Goal: Use online tool/utility

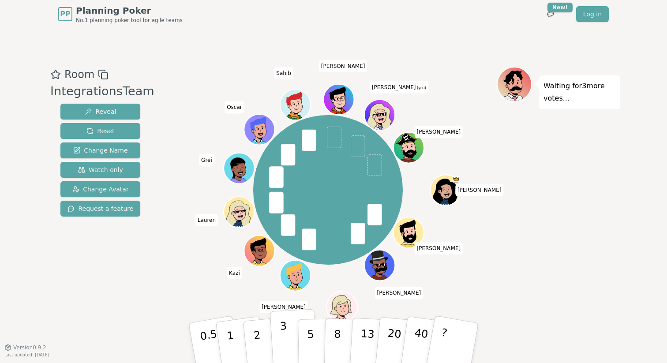
click at [282, 346] on p "3" at bounding box center [285, 344] width 10 height 48
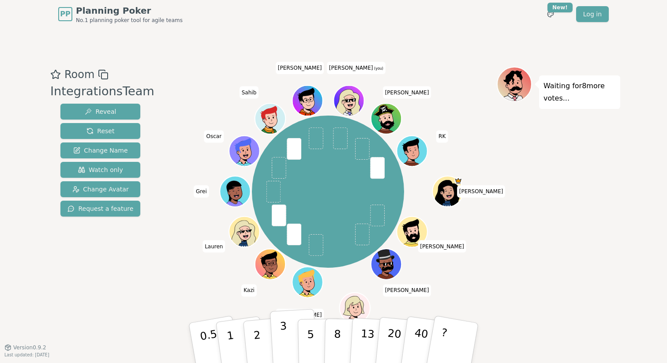
click at [291, 350] on button "3" at bounding box center [294, 343] width 48 height 69
click at [282, 331] on p "3" at bounding box center [285, 344] width 10 height 48
click at [259, 332] on p "2" at bounding box center [257, 344] width 11 height 48
click at [280, 346] on button "3" at bounding box center [294, 343] width 48 height 69
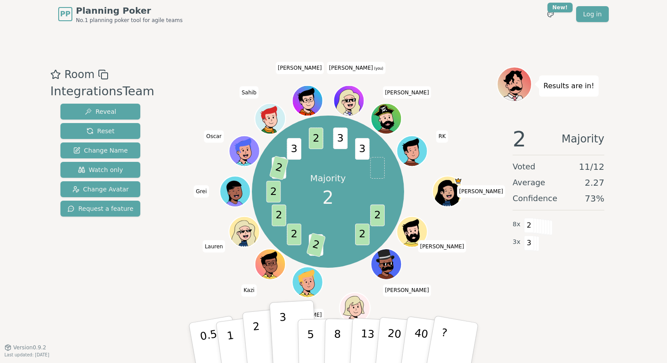
click at [265, 335] on button "2" at bounding box center [267, 344] width 50 height 70
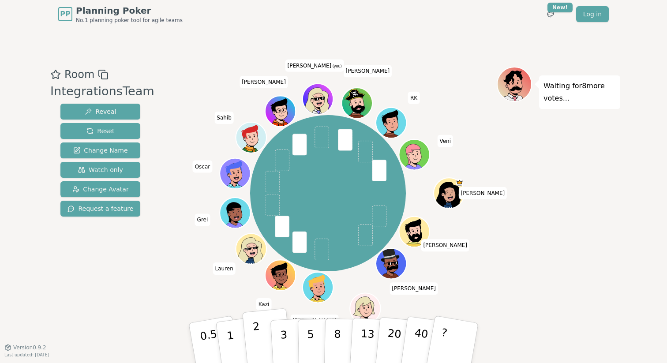
click at [260, 347] on p "2" at bounding box center [257, 344] width 11 height 48
